Goal: Task Accomplishment & Management: Complete application form

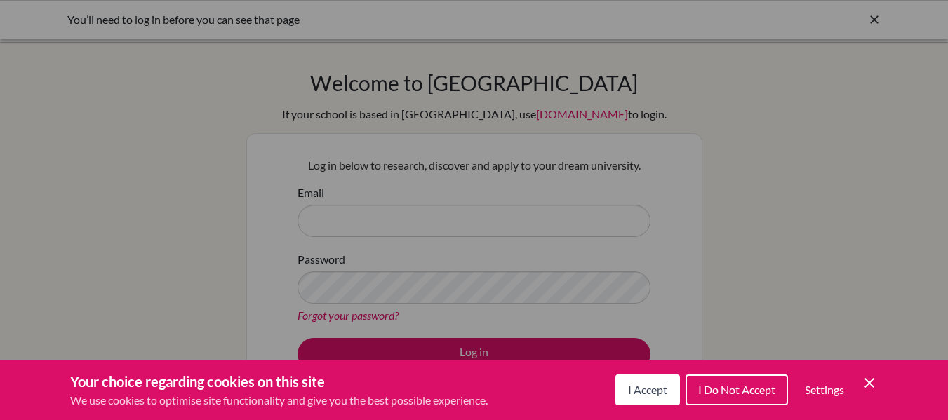
scroll to position [140, 0]
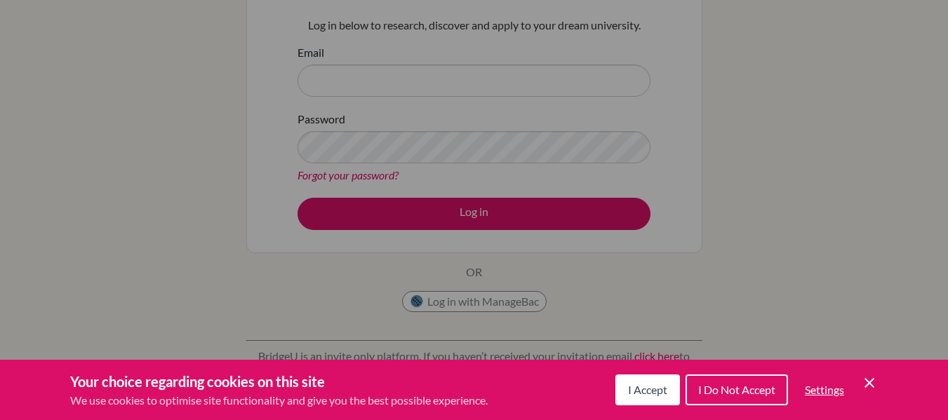
click at [664, 382] on button "I Accept" at bounding box center [647, 390] width 65 height 31
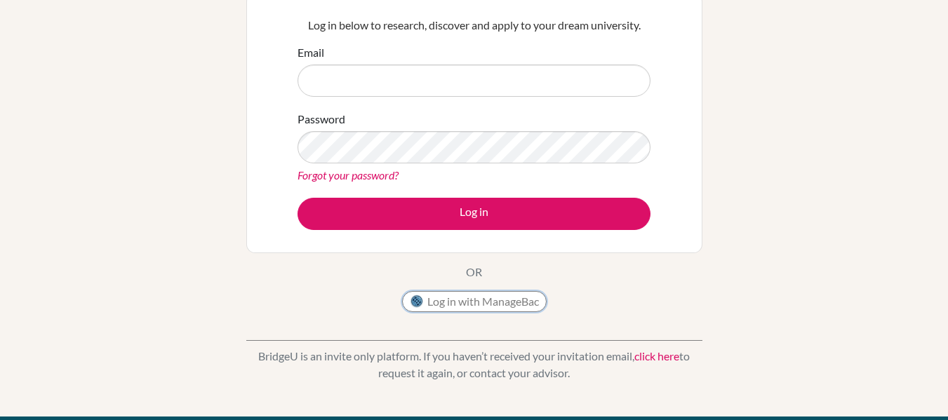
click at [514, 302] on button "Log in with ManageBac" at bounding box center [474, 301] width 145 height 21
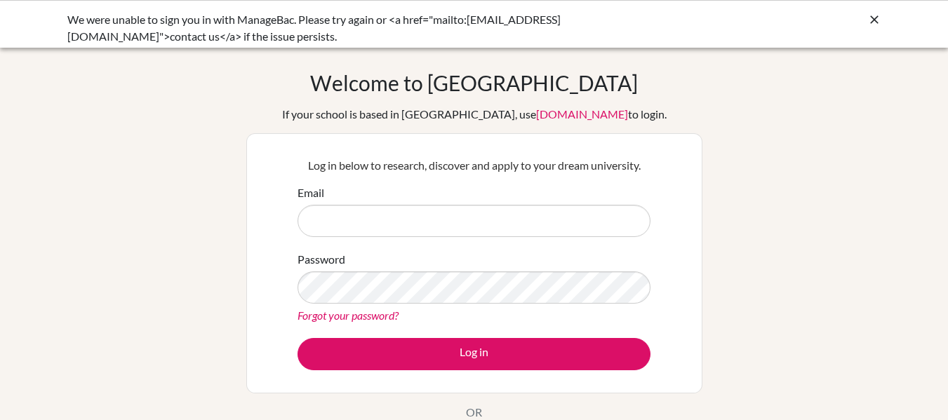
click at [483, 210] on input "Email" at bounding box center [473, 221] width 353 height 32
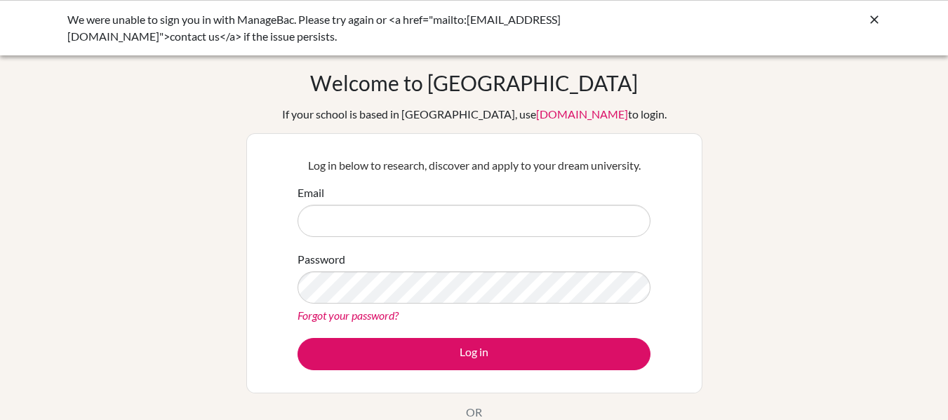
click at [455, 217] on input "Email" at bounding box center [473, 221] width 353 height 32
type input "[EMAIL_ADDRESS][DOMAIN_NAME]"
click at [377, 318] on link "Forgot your password?" at bounding box center [347, 315] width 101 height 13
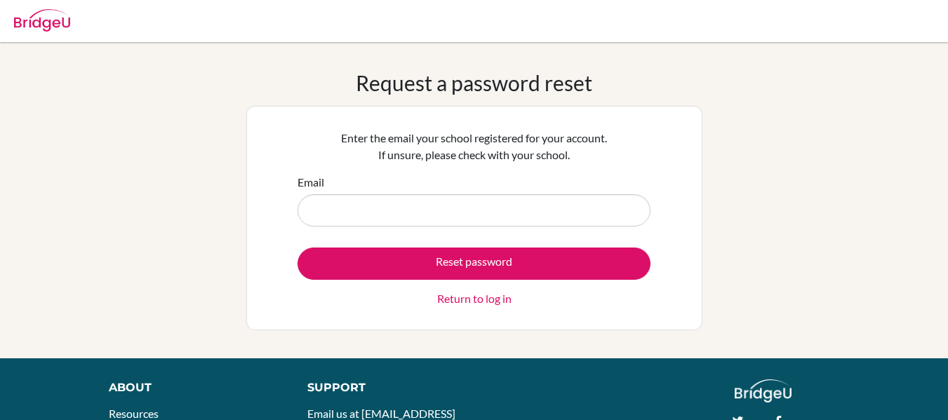
click at [438, 214] on input "Email" at bounding box center [473, 210] width 353 height 32
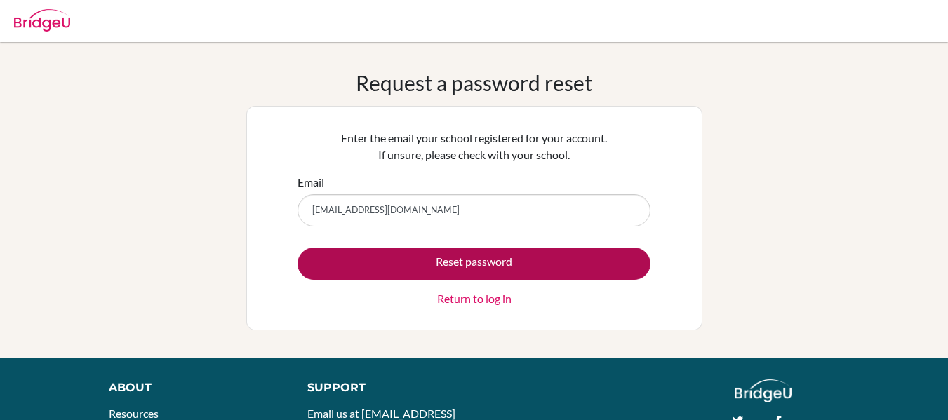
type input "[EMAIL_ADDRESS][DOMAIN_NAME]"
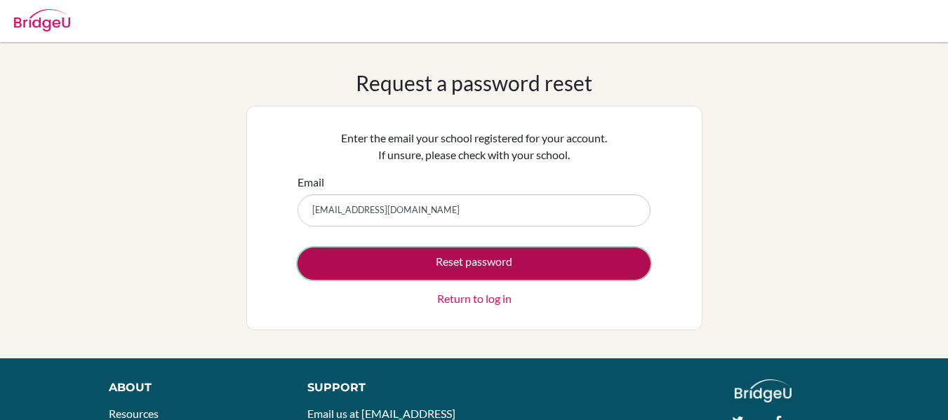
click at [463, 262] on button "Reset password" at bounding box center [473, 264] width 353 height 32
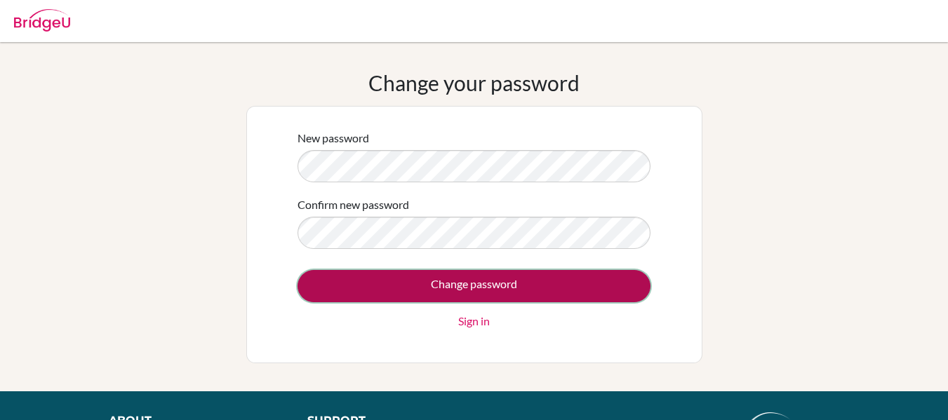
click at [439, 288] on input "Change password" at bounding box center [473, 286] width 353 height 32
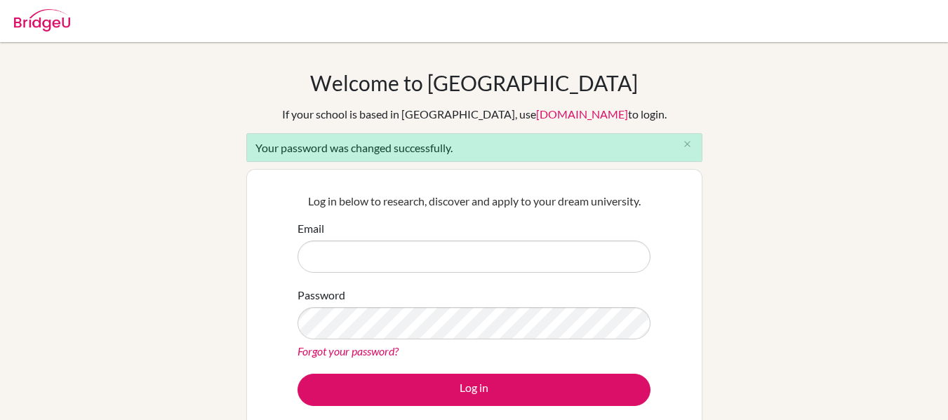
click at [453, 263] on input "Email" at bounding box center [473, 257] width 353 height 32
type input "[EMAIL_ADDRESS][DOMAIN_NAME]"
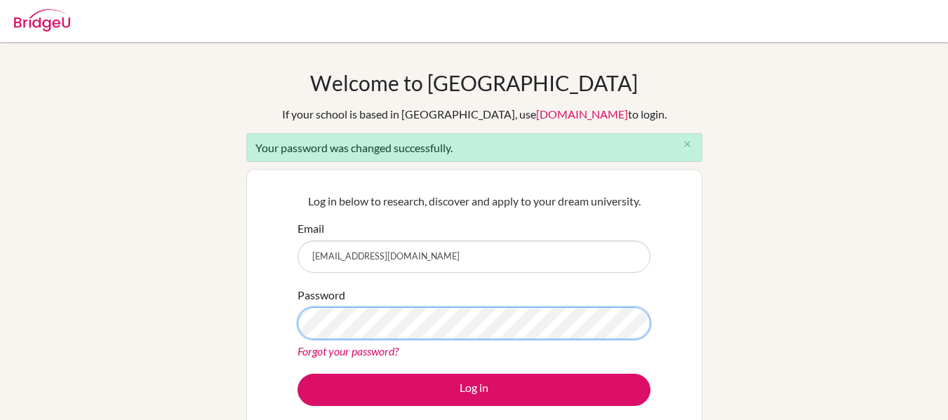
click at [297, 374] on button "Log in" at bounding box center [473, 390] width 353 height 32
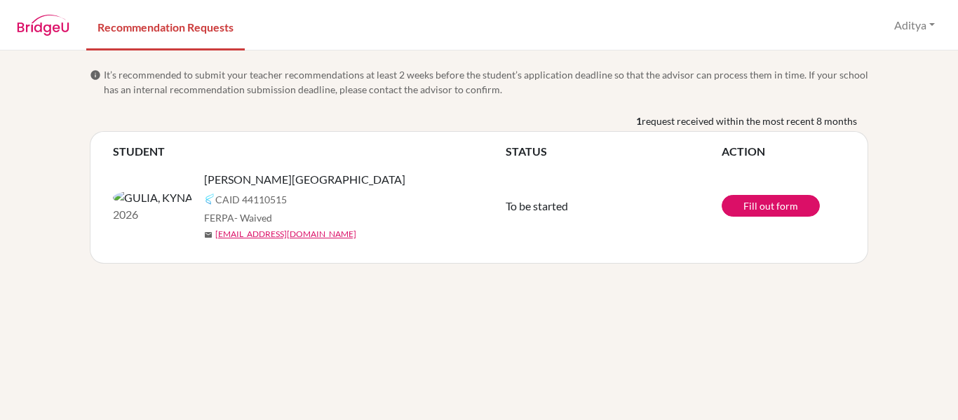
click at [288, 269] on div "info It’s recommended to submit your teacher recommendations at least 2 weeks b…" at bounding box center [479, 236] width 958 height 370
click at [431, 290] on div "info It’s recommended to submit your teacher recommendations at least 2 weeks b…" at bounding box center [479, 236] width 958 height 370
click at [742, 151] on th "ACTION" at bounding box center [783, 151] width 123 height 17
click at [169, 23] on link "Recommendation Requests" at bounding box center [165, 26] width 159 height 48
click at [751, 203] on link "Fill out form" at bounding box center [771, 206] width 98 height 22
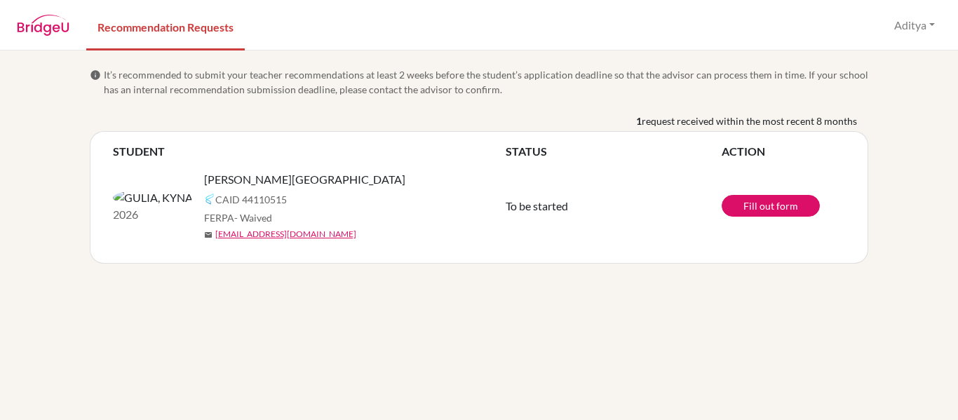
click at [53, 25] on img at bounding box center [43, 25] width 53 height 21
click at [773, 213] on link "Fill out form" at bounding box center [771, 206] width 98 height 22
click at [918, 30] on button "Aditya" at bounding box center [914, 25] width 53 height 27
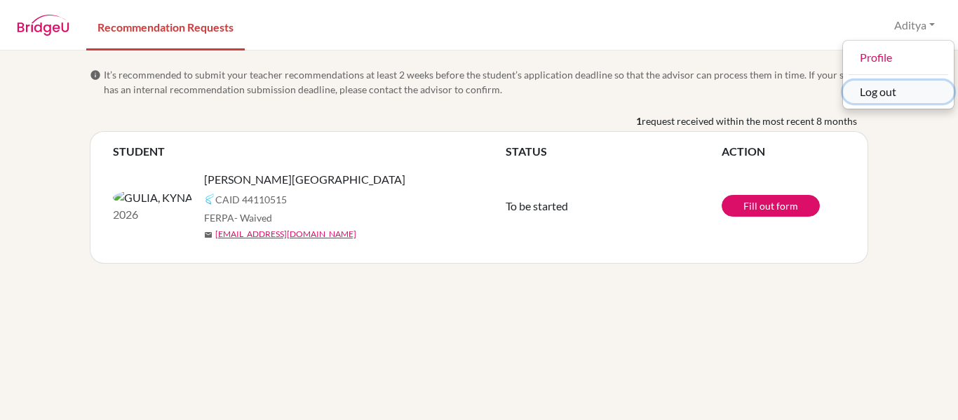
click at [890, 98] on button "Log out" at bounding box center [898, 92] width 111 height 22
